Goal: Information Seeking & Learning: Learn about a topic

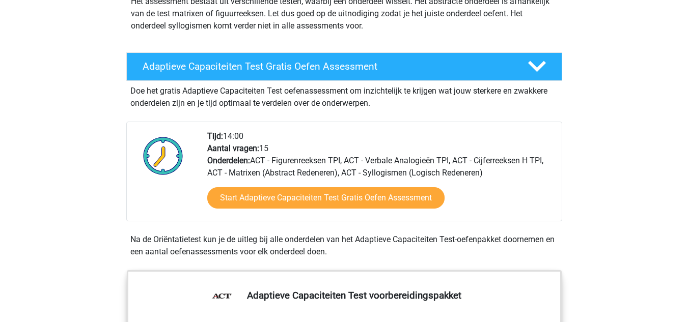
scroll to position [140, 0]
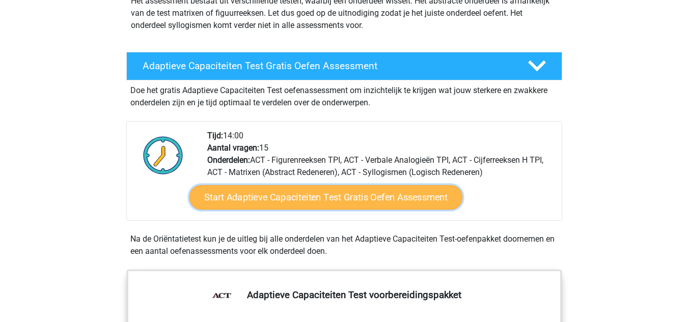
click at [334, 198] on link "Start Adaptieve Capaciteiten Test Gratis Oefen Assessment" at bounding box center [325, 197] width 273 height 24
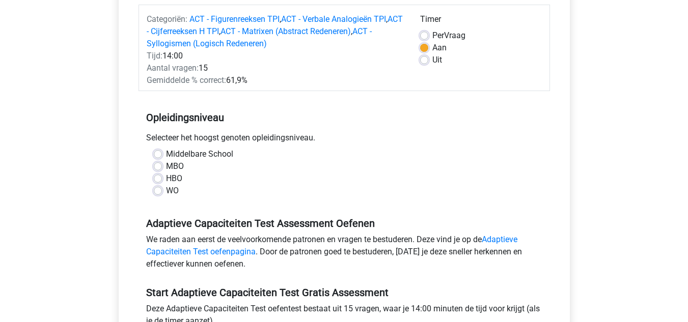
scroll to position [127, 0]
click at [166, 192] on label "WO" at bounding box center [172, 191] width 13 height 12
click at [158, 192] on input "WO" at bounding box center [158, 190] width 8 height 10
radio input "true"
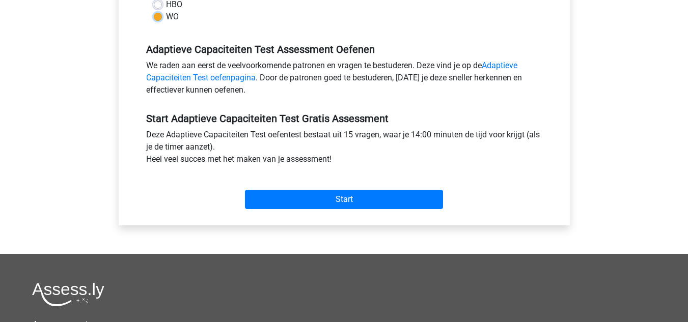
scroll to position [306, 0]
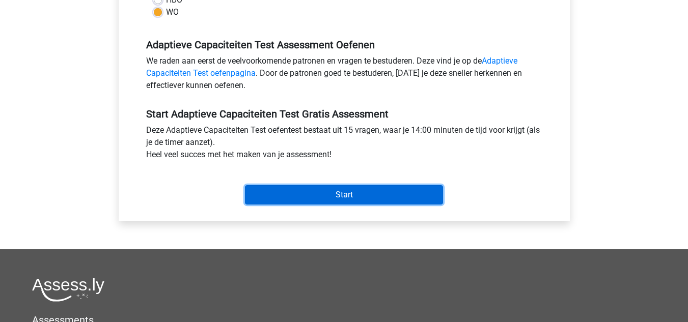
click at [318, 193] on input "Start" at bounding box center [344, 194] width 198 height 19
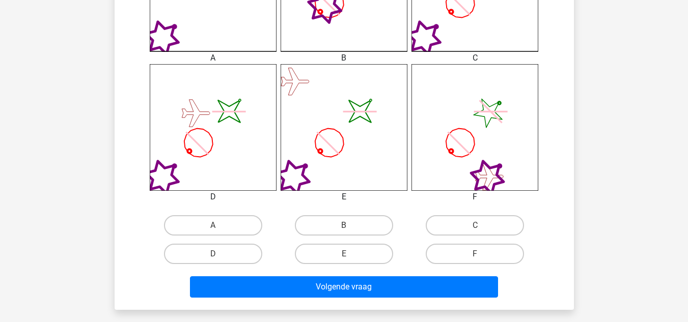
scroll to position [363, 0]
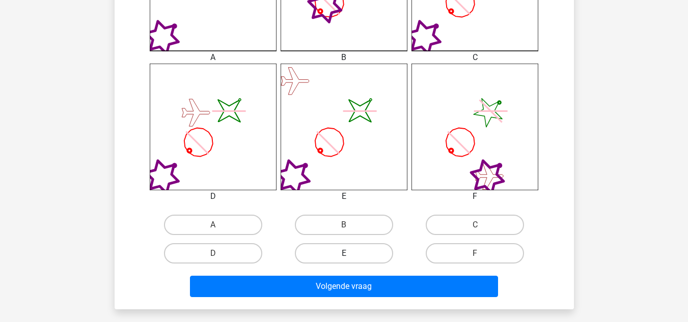
click at [321, 251] on label "E" at bounding box center [344, 253] width 98 height 20
click at [344, 253] on input "E" at bounding box center [347, 256] width 7 height 7
radio input "true"
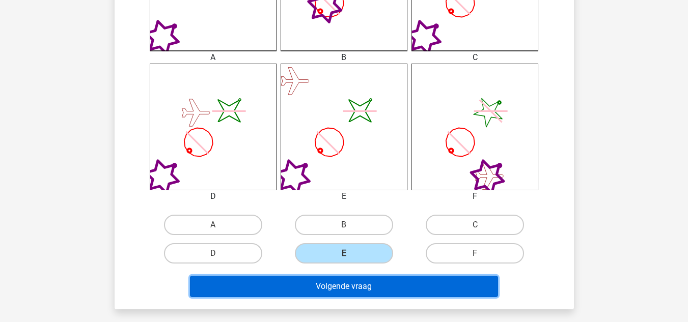
click at [334, 282] on button "Volgende vraag" at bounding box center [344, 286] width 308 height 21
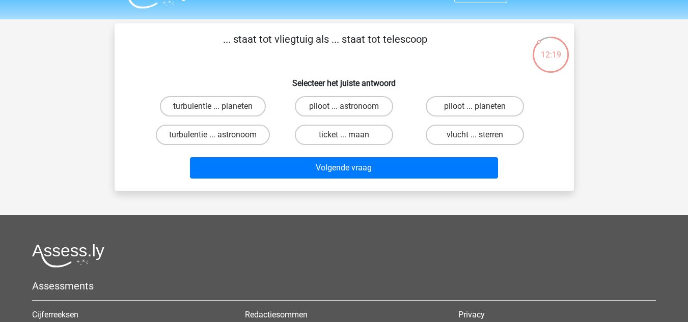
scroll to position [0, 0]
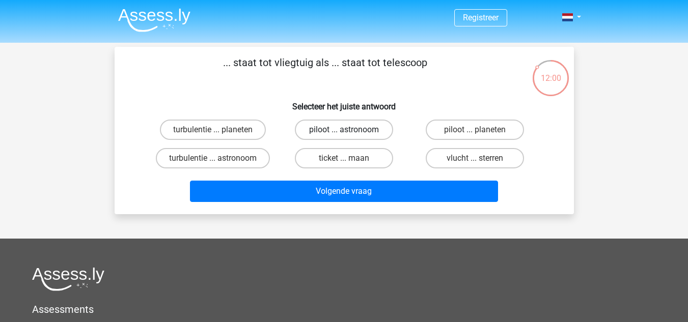
click at [359, 133] on label "piloot ... astronoom" at bounding box center [344, 130] width 98 height 20
click at [350, 133] on input "piloot ... astronoom" at bounding box center [347, 133] width 7 height 7
radio input "true"
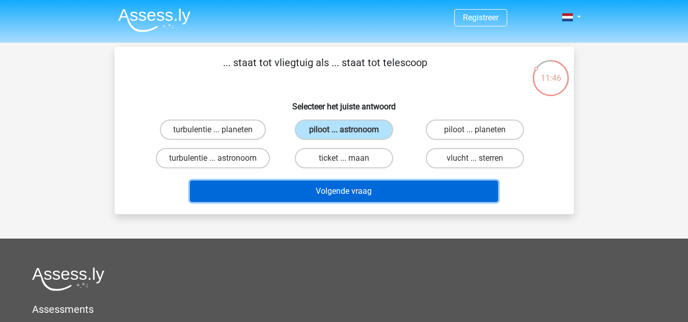
click at [358, 189] on button "Volgende vraag" at bounding box center [344, 191] width 308 height 21
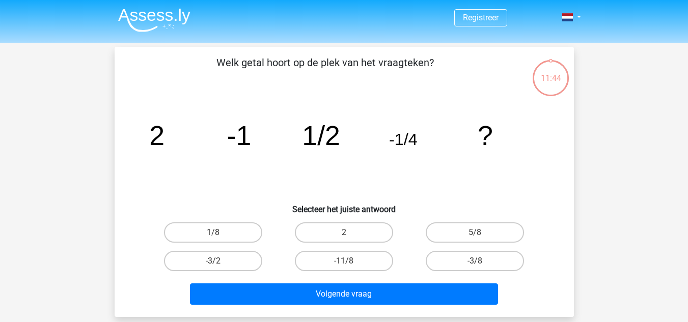
scroll to position [47, 0]
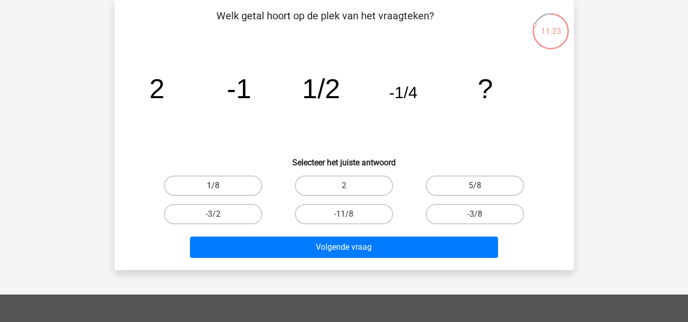
click at [248, 193] on label "1/8" at bounding box center [213, 186] width 98 height 20
click at [219, 192] on input "1/8" at bounding box center [216, 189] width 7 height 7
radio input "true"
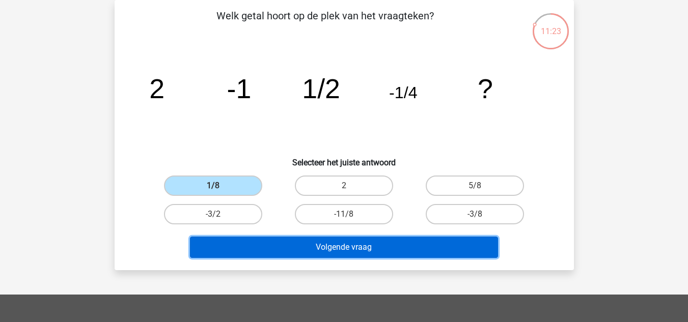
click at [331, 239] on button "Volgende vraag" at bounding box center [344, 247] width 308 height 21
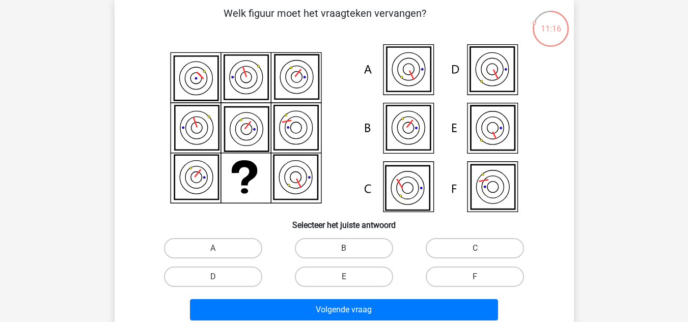
scroll to position [48, 0]
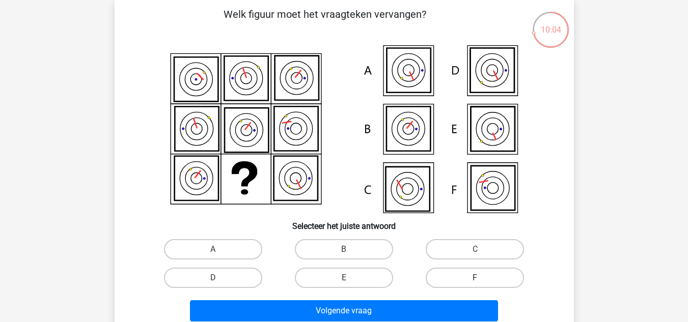
click at [481, 275] on label "F" at bounding box center [474, 278] width 98 height 20
click at [481, 278] on input "F" at bounding box center [478, 281] width 7 height 7
radio input "true"
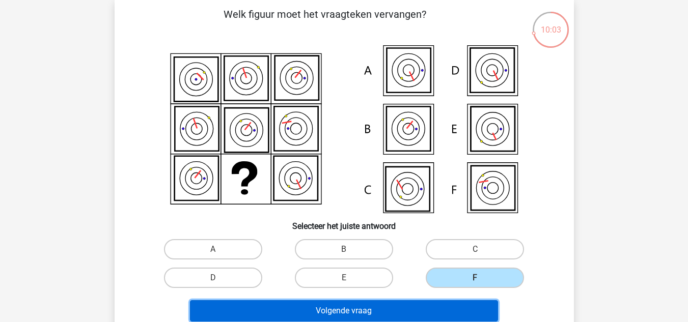
click at [438, 305] on button "Volgende vraag" at bounding box center [344, 310] width 308 height 21
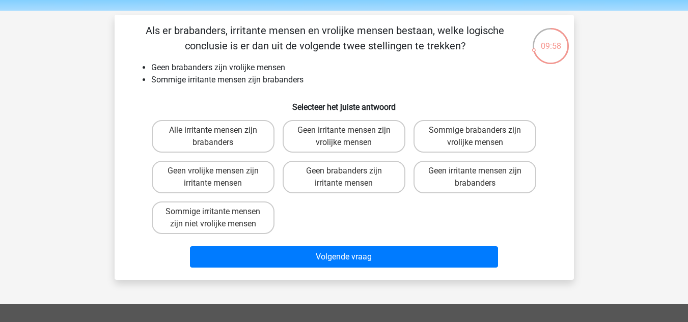
scroll to position [31, 0]
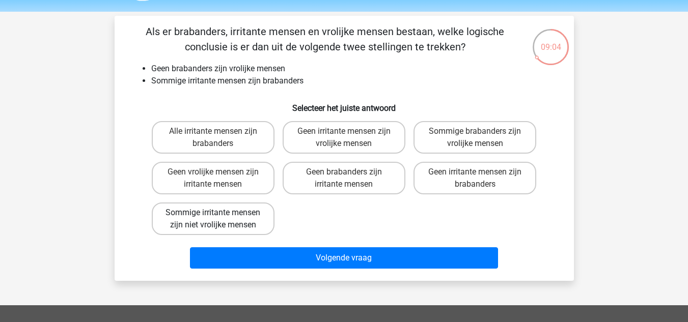
click at [258, 224] on label "Sommige irritante mensen zijn niet vrolijke mensen" at bounding box center [213, 219] width 123 height 33
click at [219, 219] on input "Sommige irritante mensen zijn niet vrolijke mensen" at bounding box center [216, 216] width 7 height 7
radio input "true"
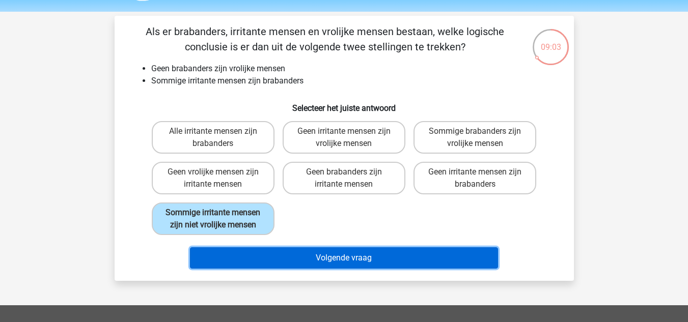
click at [340, 261] on button "Volgende vraag" at bounding box center [344, 257] width 308 height 21
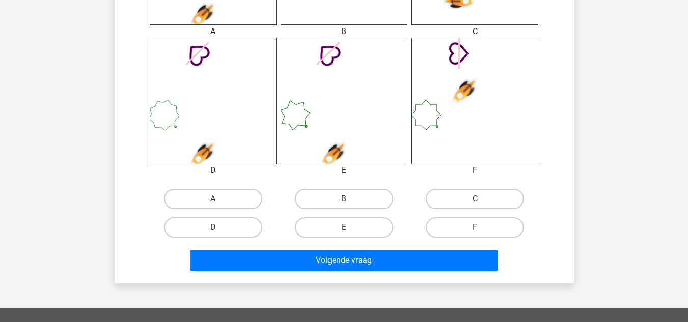
scroll to position [390, 0]
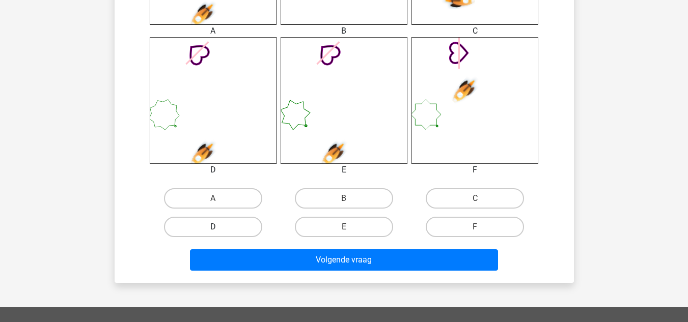
click at [232, 231] on label "D" at bounding box center [213, 227] width 98 height 20
click at [219, 231] on input "D" at bounding box center [216, 230] width 7 height 7
radio input "true"
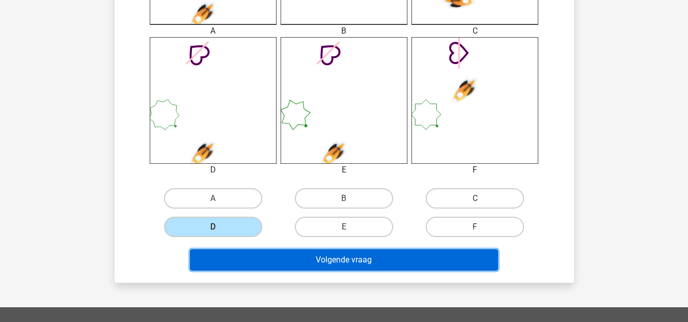
click at [297, 266] on button "Volgende vraag" at bounding box center [344, 259] width 308 height 21
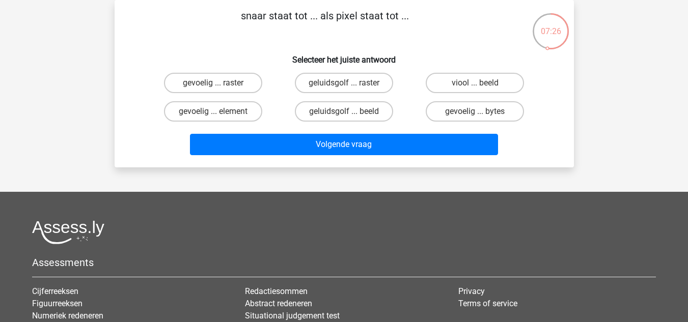
scroll to position [6, 0]
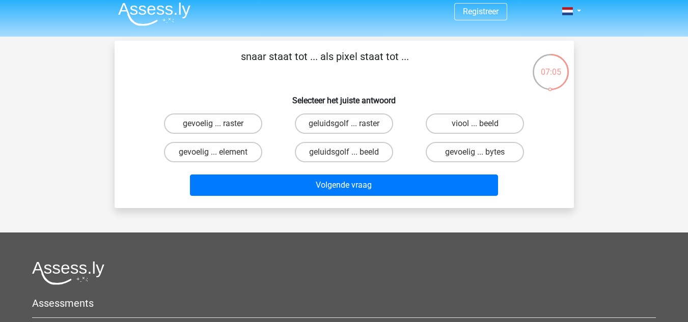
click at [476, 126] on input "viool ... beeld" at bounding box center [478, 127] width 7 height 7
radio input "true"
click at [427, 167] on div "Volgende vraag" at bounding box center [344, 183] width 427 height 34
click at [242, 123] on label "gevoelig ... raster" at bounding box center [213, 123] width 98 height 20
click at [219, 124] on input "gevoelig ... raster" at bounding box center [216, 127] width 7 height 7
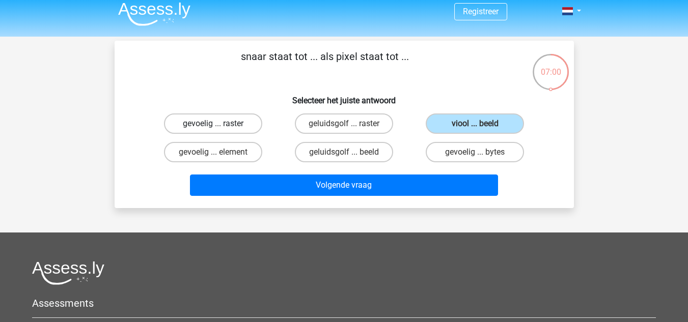
radio input "true"
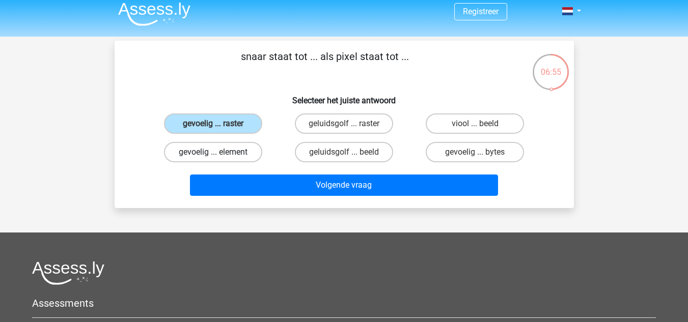
click at [243, 150] on label "gevoelig ... element" at bounding box center [213, 152] width 98 height 20
click at [219, 152] on input "gevoelig ... element" at bounding box center [216, 155] width 7 height 7
radio input "true"
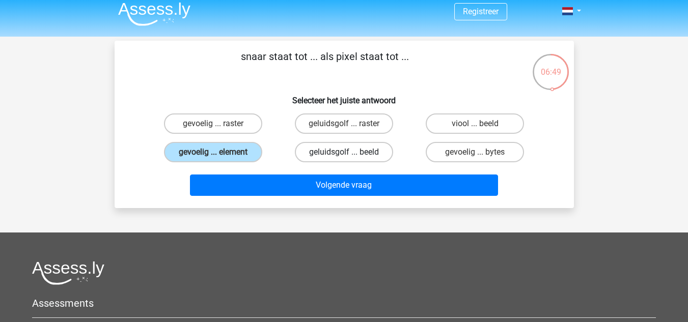
click at [373, 153] on label "geluidsgolf ... beeld" at bounding box center [344, 152] width 98 height 20
click at [350, 153] on input "geluidsgolf ... beeld" at bounding box center [347, 155] width 7 height 7
radio input "true"
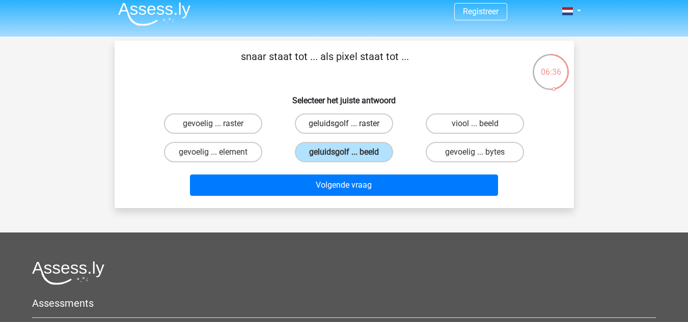
click at [378, 126] on label "geluidsgolf ... raster" at bounding box center [344, 123] width 98 height 20
click at [350, 126] on input "geluidsgolf ... raster" at bounding box center [347, 127] width 7 height 7
radio input "true"
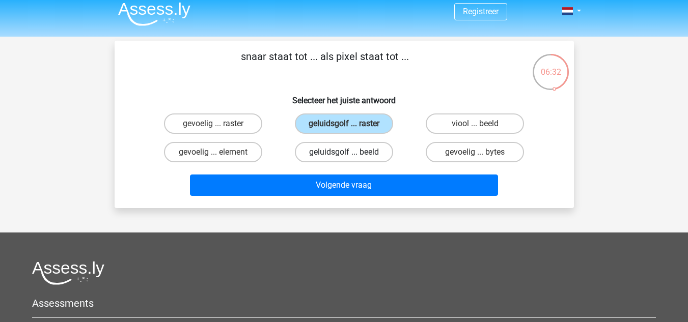
click at [380, 154] on label "geluidsgolf ... beeld" at bounding box center [344, 152] width 98 height 20
click at [350, 154] on input "geluidsgolf ... beeld" at bounding box center [347, 155] width 7 height 7
radio input "true"
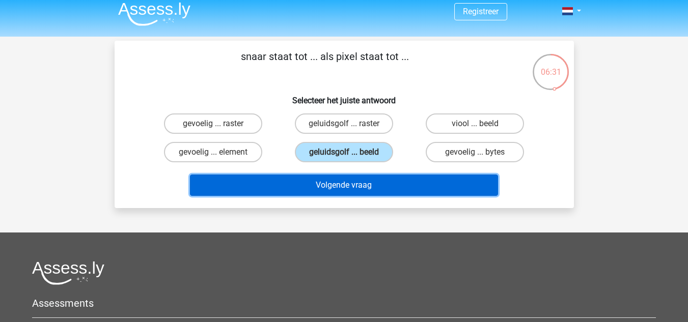
click at [387, 190] on button "Volgende vraag" at bounding box center [344, 185] width 308 height 21
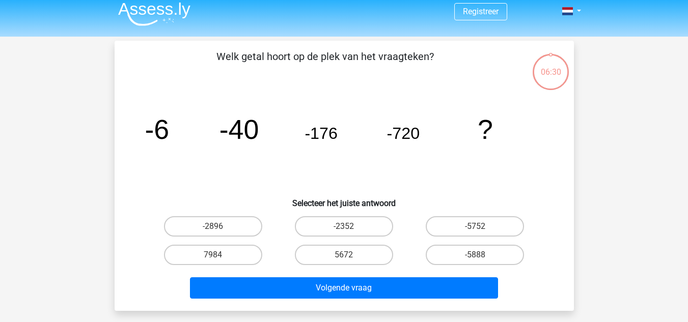
scroll to position [47, 0]
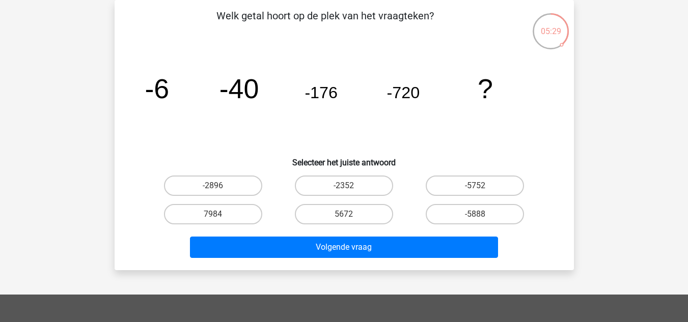
click at [475, 188] on input "-5752" at bounding box center [478, 189] width 7 height 7
radio input "true"
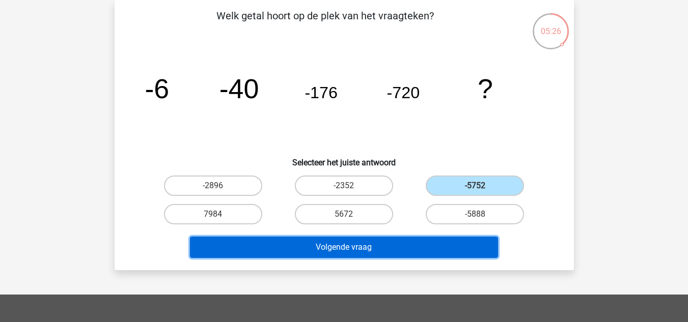
click at [486, 244] on button "Volgende vraag" at bounding box center [344, 247] width 308 height 21
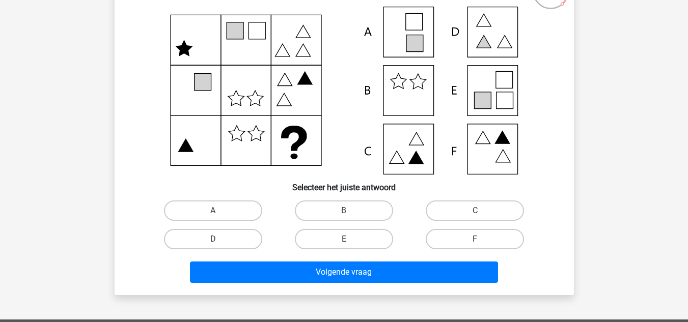
scroll to position [88, 0]
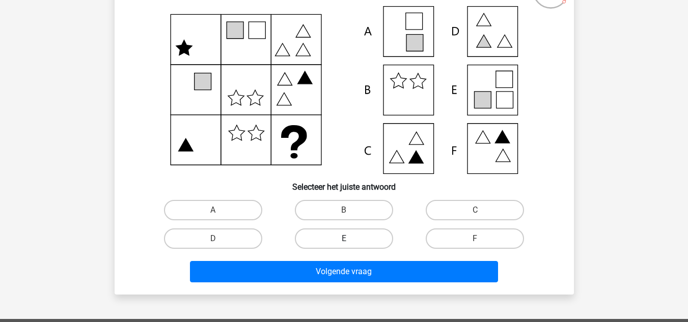
click at [345, 237] on label "E" at bounding box center [344, 239] width 98 height 20
click at [345, 239] on input "E" at bounding box center [347, 242] width 7 height 7
radio input "true"
click at [387, 283] on div "Volgende vraag" at bounding box center [344, 273] width 393 height 25
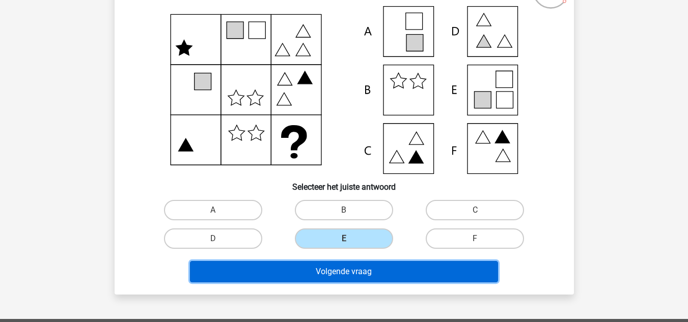
click at [378, 271] on button "Volgende vraag" at bounding box center [344, 271] width 308 height 21
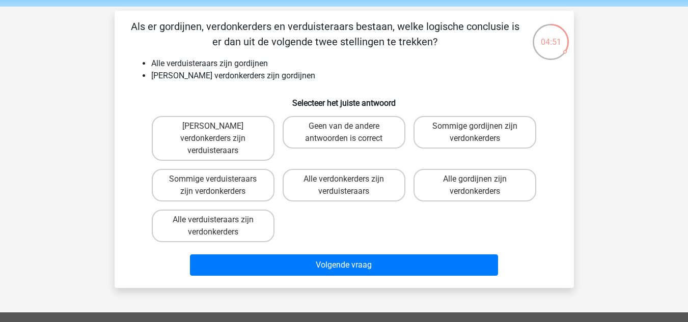
scroll to position [37, 0]
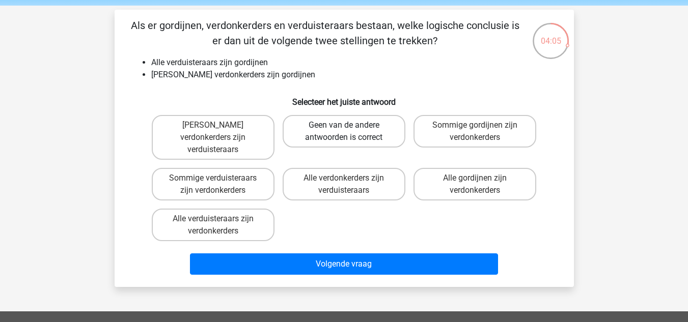
click at [372, 132] on label "Geen van de andere antwoorden is correct" at bounding box center [343, 131] width 123 height 33
click at [350, 132] on input "Geen van de andere antwoorden is correct" at bounding box center [347, 128] width 7 height 7
radio input "true"
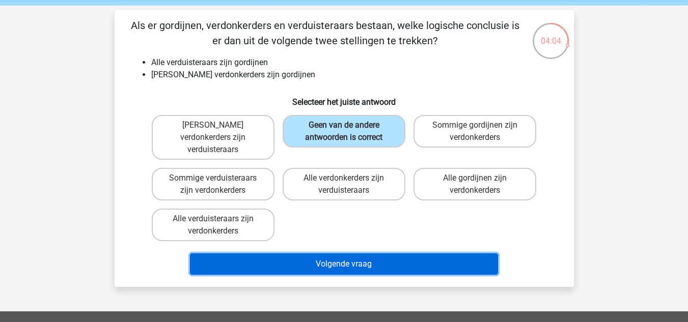
click at [370, 253] on button "Volgende vraag" at bounding box center [344, 263] width 308 height 21
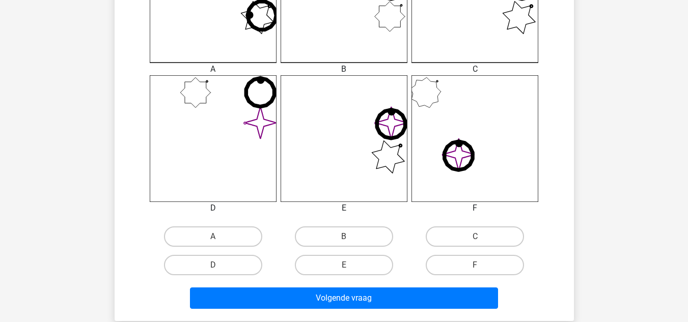
scroll to position [355, 0]
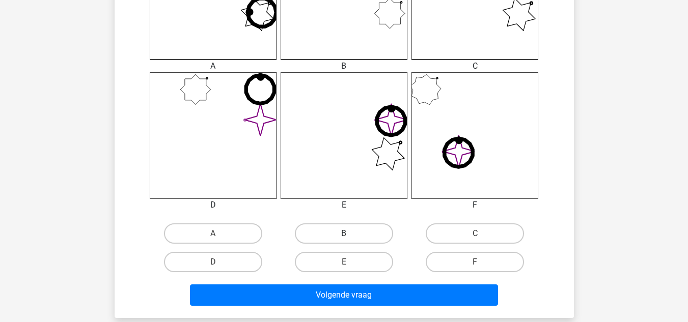
click at [367, 238] on label "B" at bounding box center [344, 233] width 98 height 20
click at [350, 238] on input "B" at bounding box center [347, 237] width 7 height 7
radio input "true"
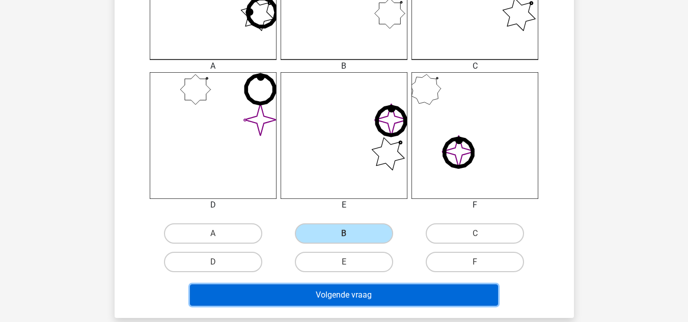
click at [398, 293] on button "Volgende vraag" at bounding box center [344, 295] width 308 height 21
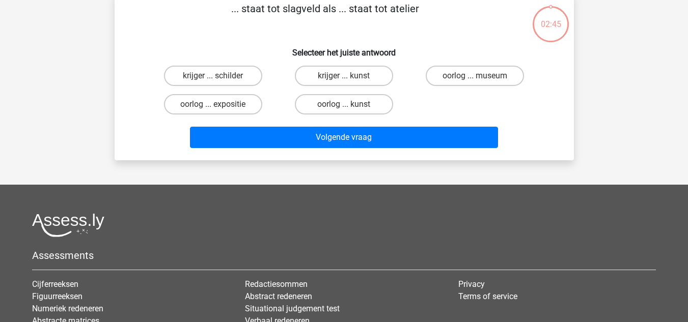
scroll to position [47, 0]
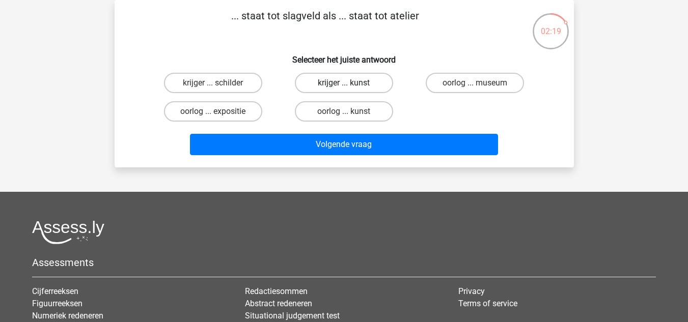
click at [330, 84] on label "krijger ... kunst" at bounding box center [344, 83] width 98 height 20
click at [344, 84] on input "krijger ... kunst" at bounding box center [347, 86] width 7 height 7
radio input "true"
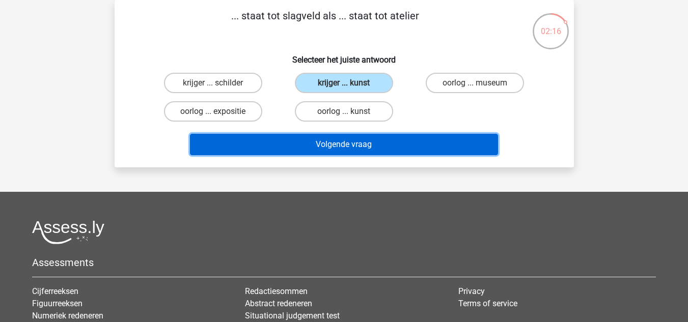
click at [328, 138] on button "Volgende vraag" at bounding box center [344, 144] width 308 height 21
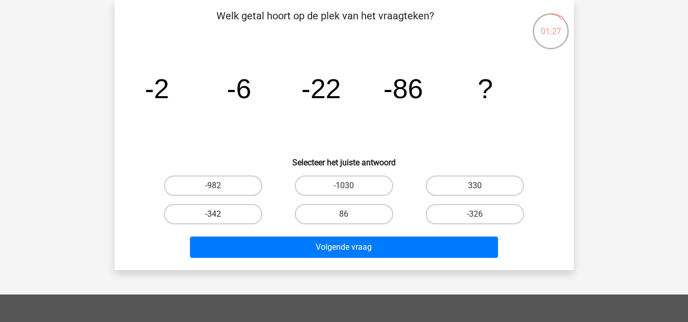
click at [231, 207] on label "-342" at bounding box center [213, 214] width 98 height 20
click at [219, 214] on input "-342" at bounding box center [216, 217] width 7 height 7
radio input "true"
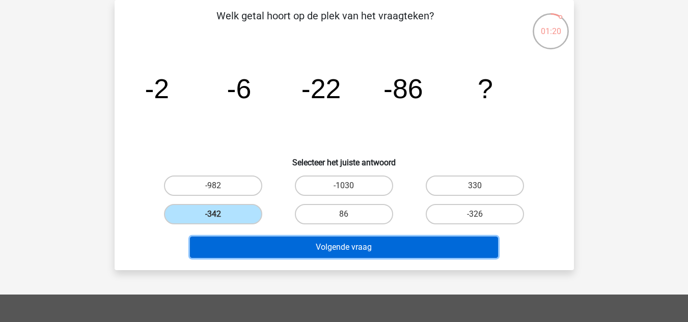
click at [404, 254] on button "Volgende vraag" at bounding box center [344, 247] width 308 height 21
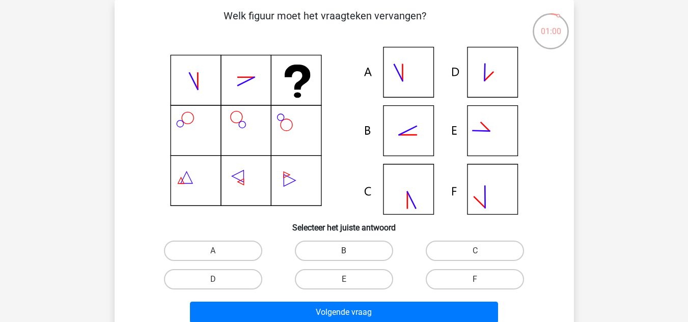
click at [337, 250] on label "B" at bounding box center [344, 251] width 98 height 20
click at [344, 251] on input "B" at bounding box center [347, 254] width 7 height 7
radio input "true"
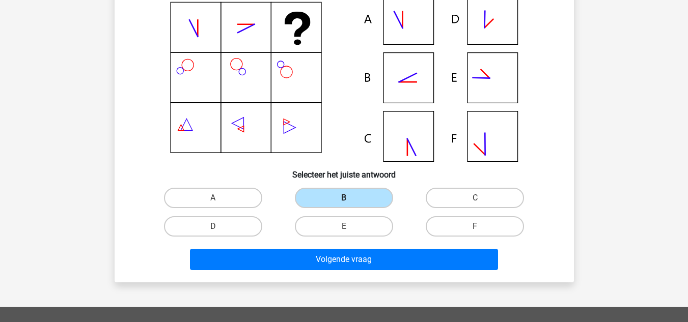
scroll to position [102, 0]
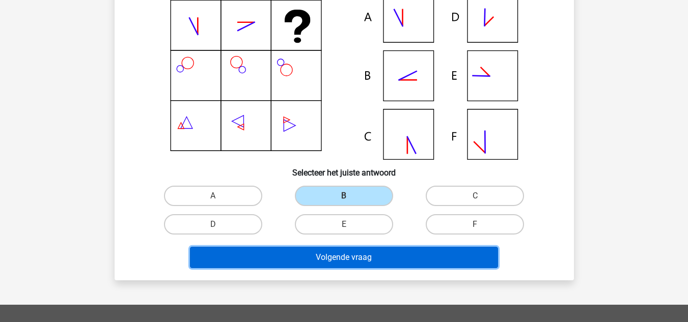
click at [368, 260] on button "Volgende vraag" at bounding box center [344, 257] width 308 height 21
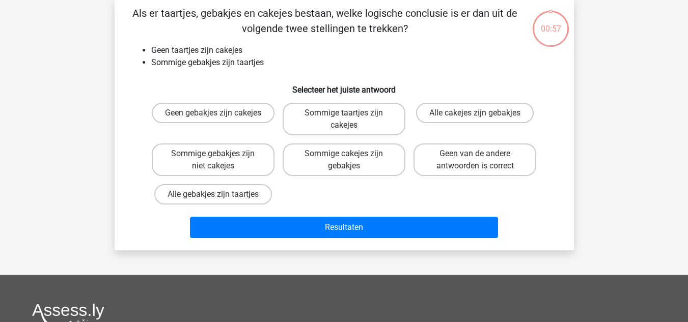
scroll to position [47, 0]
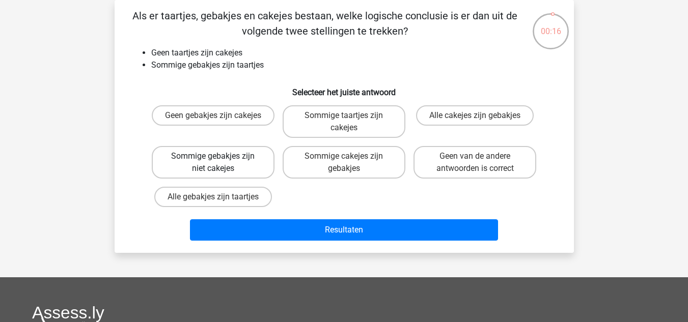
click at [247, 172] on label "Sommige gebakjes zijn niet cakejes" at bounding box center [213, 162] width 123 height 33
click at [219, 163] on input "Sommige gebakjes zijn niet cakejes" at bounding box center [216, 159] width 7 height 7
radio input "true"
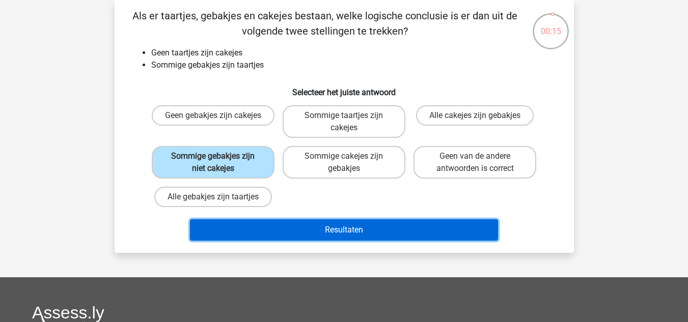
click at [349, 232] on button "Resultaten" at bounding box center [344, 229] width 308 height 21
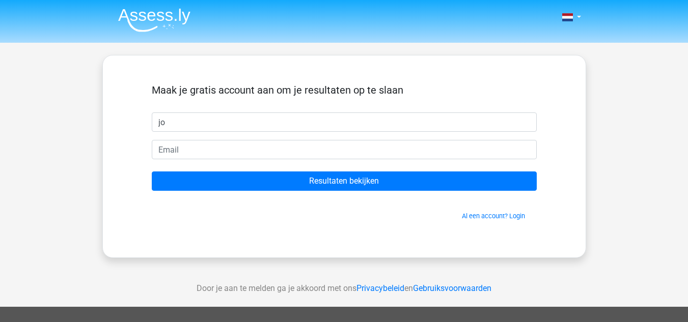
type input "joa"
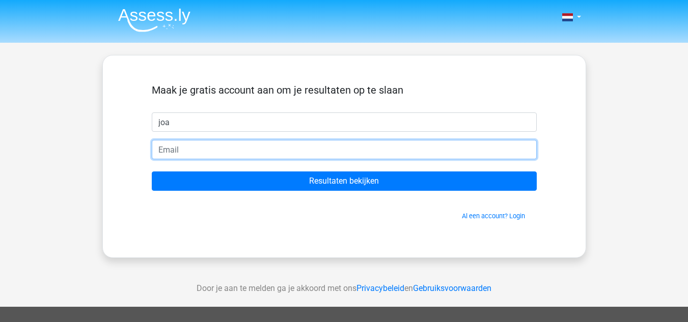
click at [241, 152] on input "email" at bounding box center [344, 149] width 385 height 19
type input "154748@ehl.nl"
click at [152, 172] on input "Resultaten bekijken" at bounding box center [344, 181] width 385 height 19
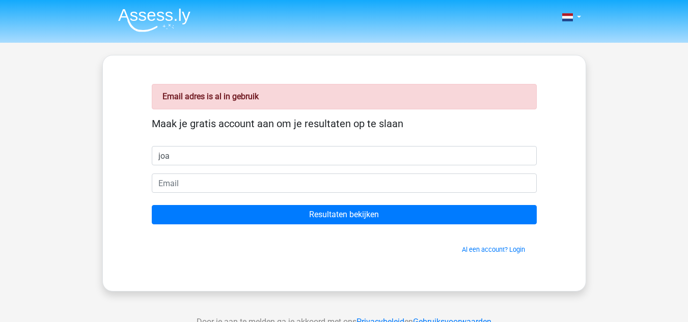
type input "joa"
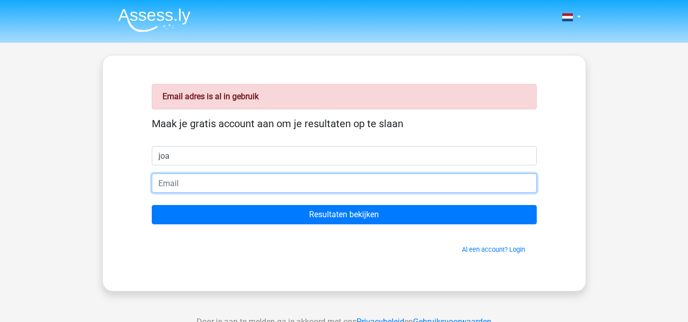
click at [292, 183] on input "email" at bounding box center [344, 183] width 385 height 19
type input "jeurninkj@gmail.com"
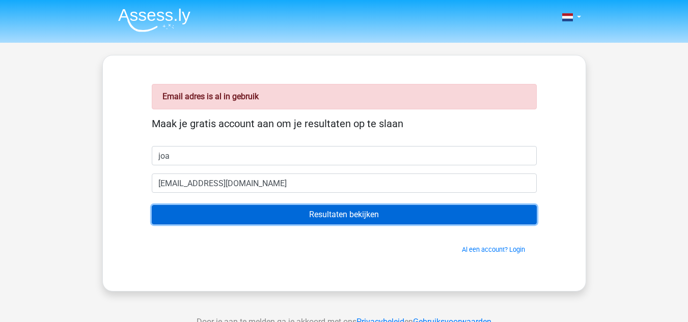
click at [285, 215] on input "Resultaten bekijken" at bounding box center [344, 214] width 385 height 19
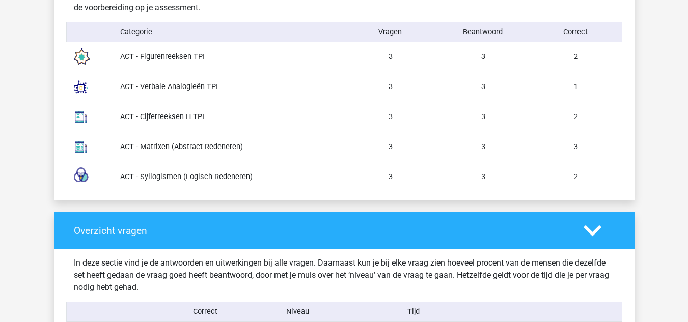
scroll to position [878, 0]
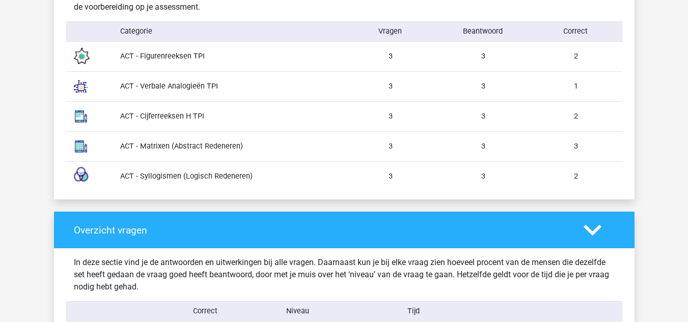
click at [174, 90] on div "ACT - Verbale Analogieën TPI" at bounding box center [228, 86] width 232 height 11
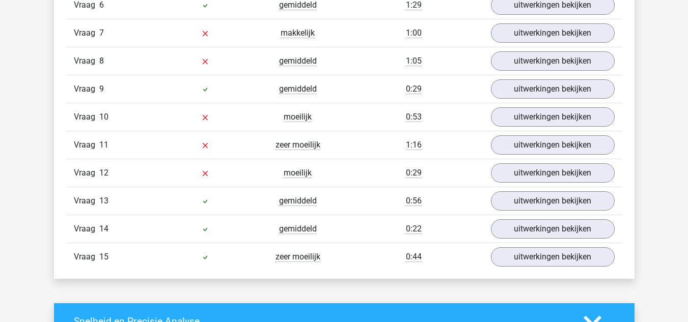
scroll to position [1353, 0]
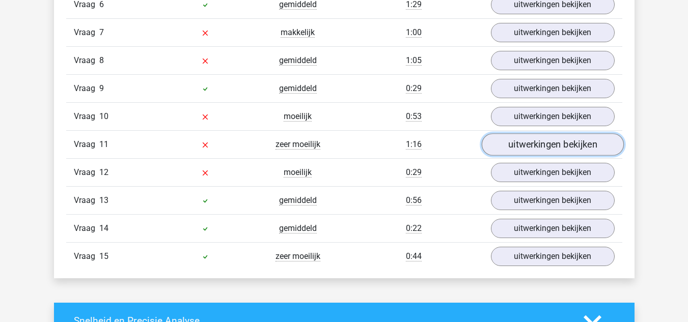
click at [519, 154] on link "uitwerkingen bekijken" at bounding box center [552, 144] width 142 height 22
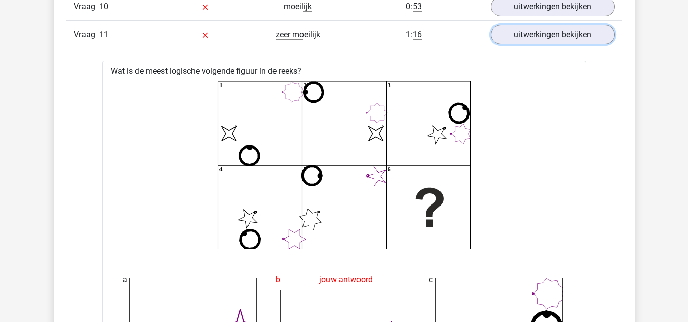
scroll to position [1455, 0]
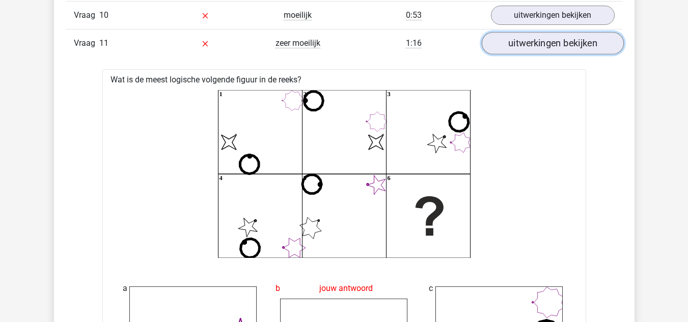
click at [519, 47] on link "uitwerkingen bekijken" at bounding box center [552, 43] width 142 height 22
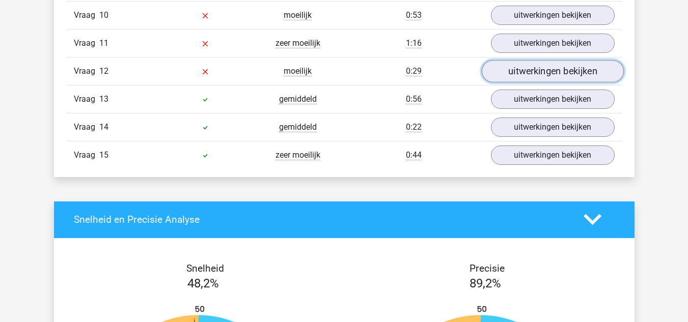
click at [523, 71] on link "uitwerkingen bekijken" at bounding box center [552, 71] width 142 height 22
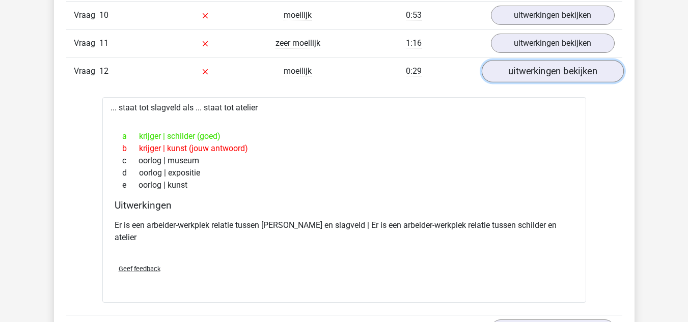
click at [523, 71] on link "uitwerkingen bekijken" at bounding box center [552, 71] width 142 height 22
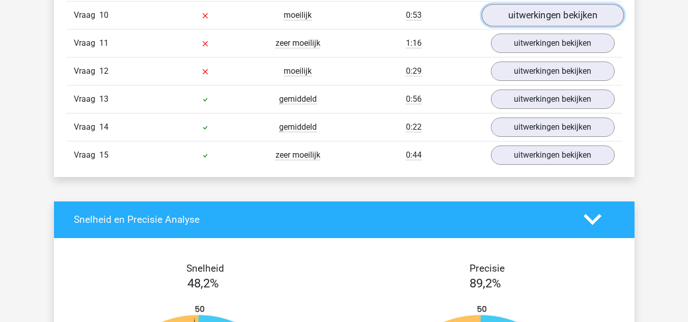
click at [538, 24] on link "uitwerkingen bekijken" at bounding box center [552, 15] width 142 height 22
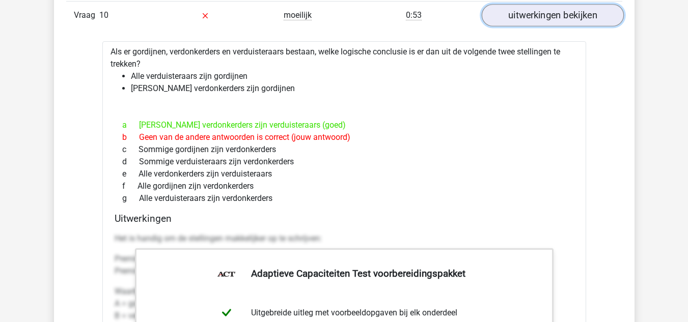
click at [538, 24] on link "uitwerkingen bekijken" at bounding box center [552, 15] width 142 height 22
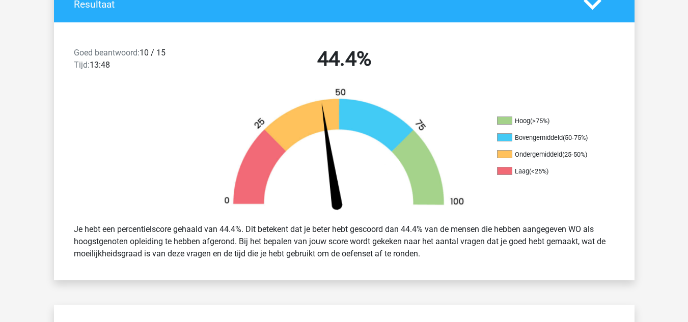
scroll to position [217, 0]
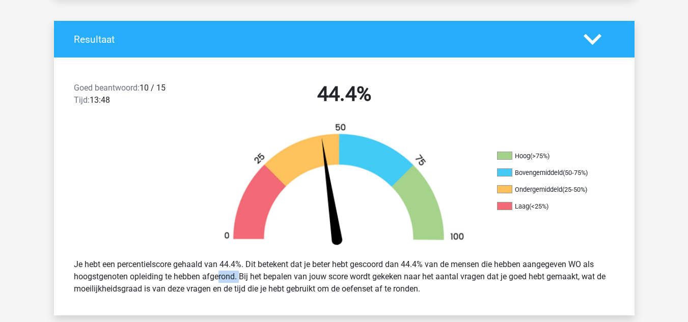
drag, startPoint x: 185, startPoint y: 275, endPoint x: 244, endPoint y: 282, distance: 59.5
click at [244, 282] on div "Je hebt een percentielscore gehaald van 44.4%. Dit betekent dat je beter hebt g…" at bounding box center [344, 276] width 556 height 45
click at [320, 263] on div "Je hebt een percentielscore gehaald van 44.4%. Dit betekent dat je beter hebt g…" at bounding box center [344, 276] width 556 height 45
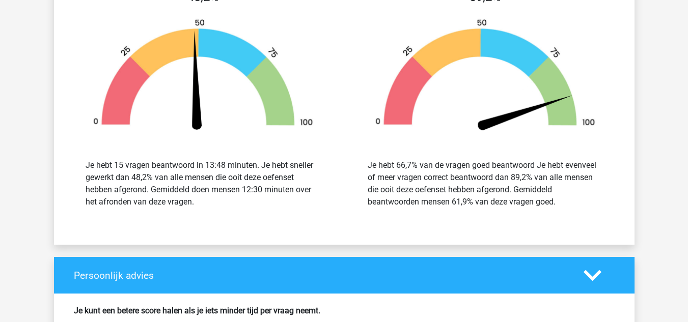
scroll to position [1741, 0]
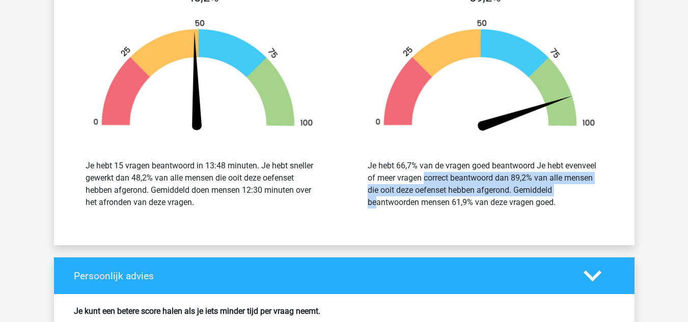
drag, startPoint x: 366, startPoint y: 181, endPoint x: 512, endPoint y: 195, distance: 146.8
click at [512, 195] on div "Je hebt 66,7% van de vragen goed beantwoord Je hebt evenveel of meer vragen cor…" at bounding box center [485, 184] width 250 height 49
click at [509, 195] on div "Je hebt 66,7% van de vragen goed beantwoord Je hebt evenveel of meer vragen cor…" at bounding box center [484, 184] width 235 height 49
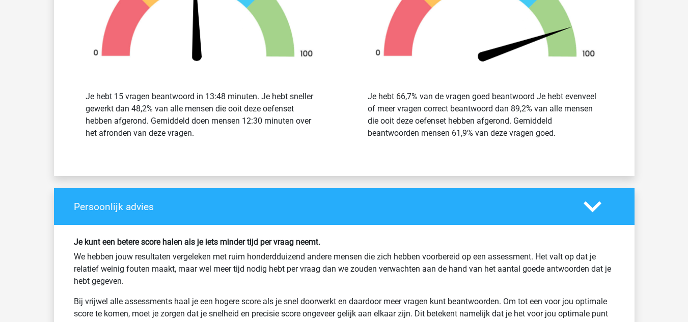
scroll to position [1810, 0]
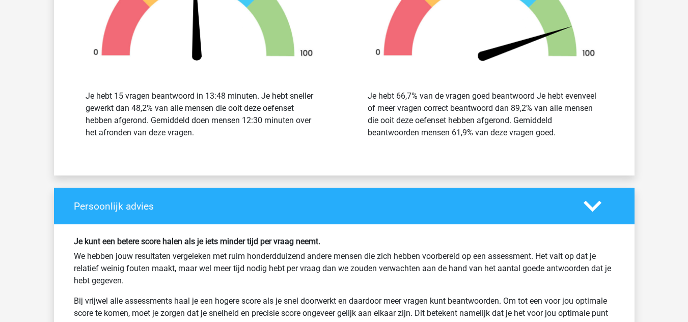
click at [599, 207] on icon at bounding box center [592, 206] width 18 height 18
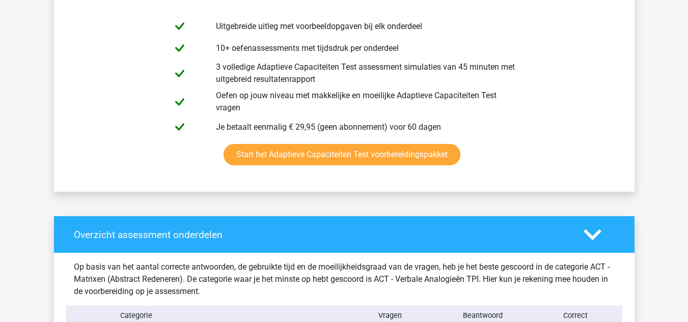
scroll to position [593, 0]
